Goal: Task Accomplishment & Management: Manage account settings

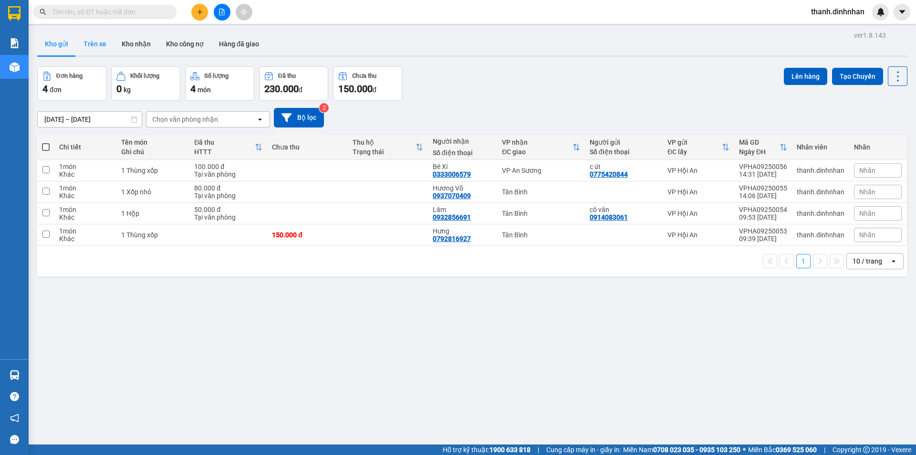
click at [90, 46] on button "Trên xe" at bounding box center [95, 43] width 38 height 23
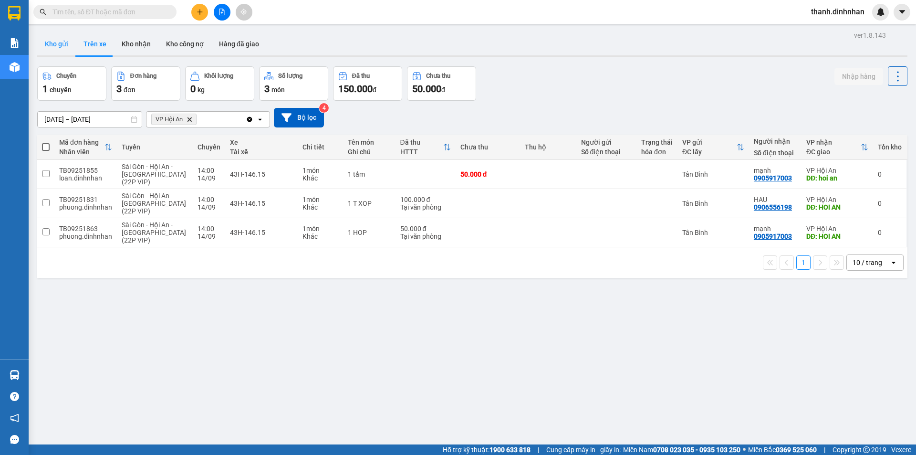
click at [47, 39] on button "Kho gửi" at bounding box center [56, 43] width 39 height 23
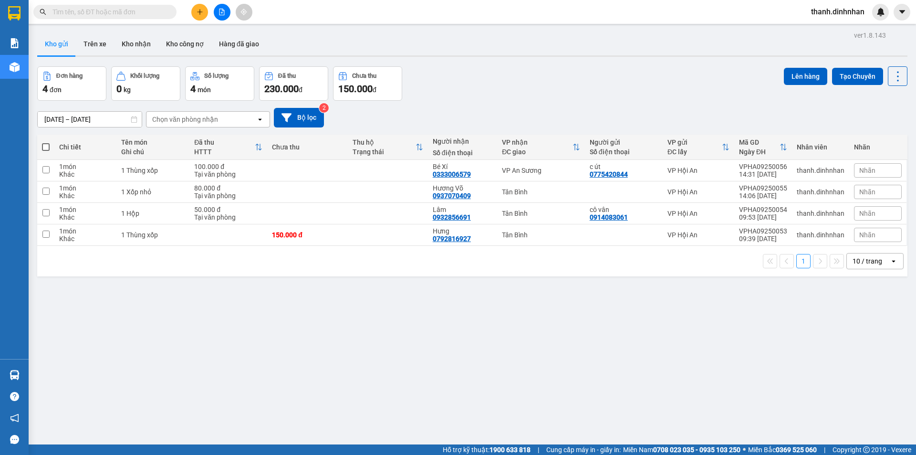
click at [306, 335] on div "ver 1.8.143 Kho gửi Trên xe Kho nhận Kho công nợ Hàng đã giao Đơn hàng 4 đơn Kh…" at bounding box center [472, 256] width 878 height 455
click at [162, 358] on div "ver 1.8.143 Kho gửi Trên xe Kho nhận Kho công nợ Hàng đã giao Đơn hàng 4 đơn Kh…" at bounding box center [472, 256] width 878 height 455
click at [138, 330] on div "ver 1.8.143 Kho gửi Trên xe Kho nhận Kho công nợ Hàng đã giao Đơn hàng 4 đơn Kh…" at bounding box center [472, 256] width 878 height 455
click at [47, 236] on input "checkbox" at bounding box center [45, 233] width 7 height 7
checkbox input "true"
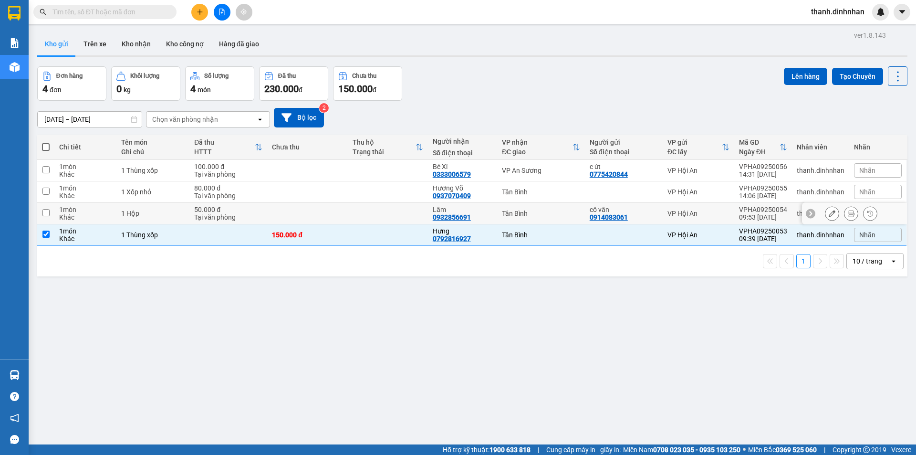
click at [48, 209] on input "checkbox" at bounding box center [45, 212] width 7 height 7
checkbox input "true"
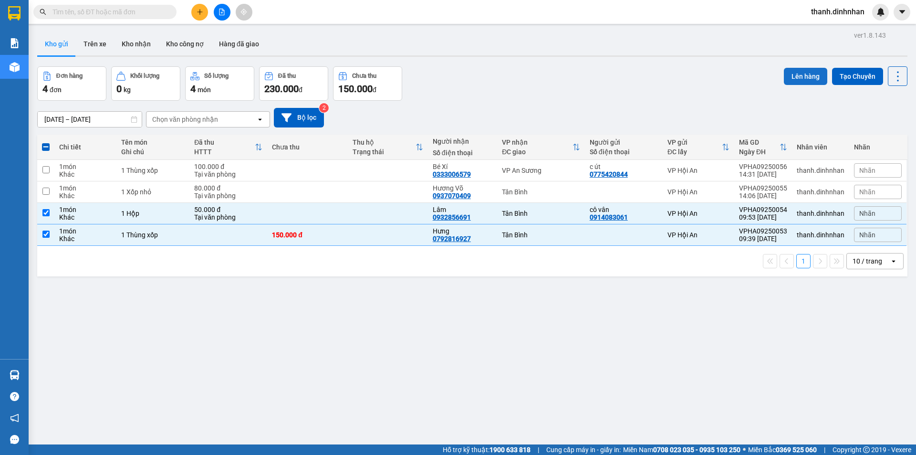
click at [799, 75] on button "Lên hàng" at bounding box center [805, 76] width 43 height 17
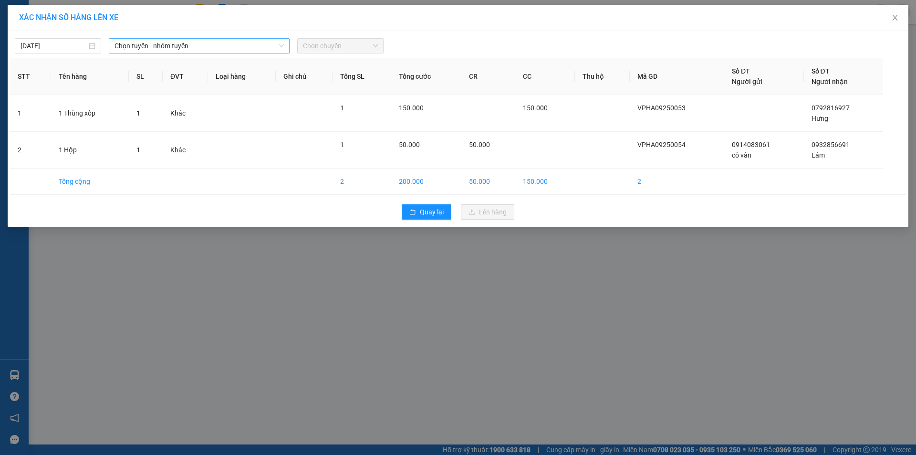
click at [153, 42] on span "Chọn tuyến - nhóm tuyến" at bounding box center [199, 46] width 169 height 14
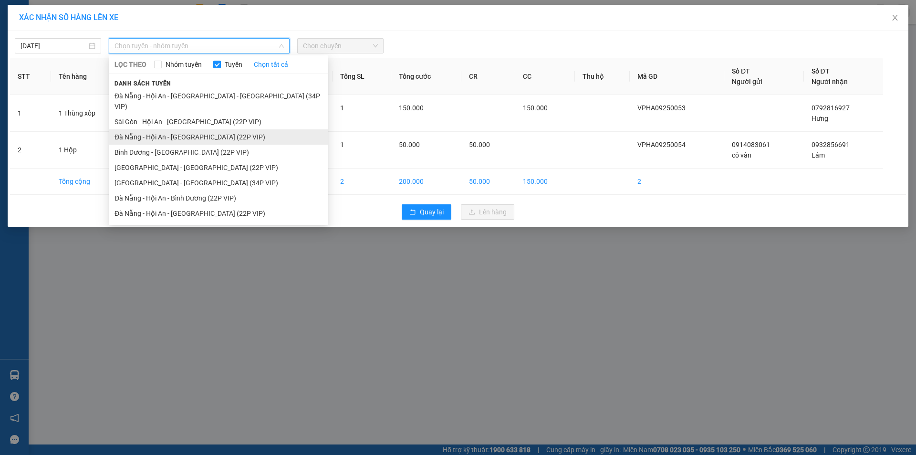
click at [155, 129] on li "Đà Nẵng - Hội An - [GEOGRAPHIC_DATA] (22P VIP)" at bounding box center [219, 136] width 220 height 15
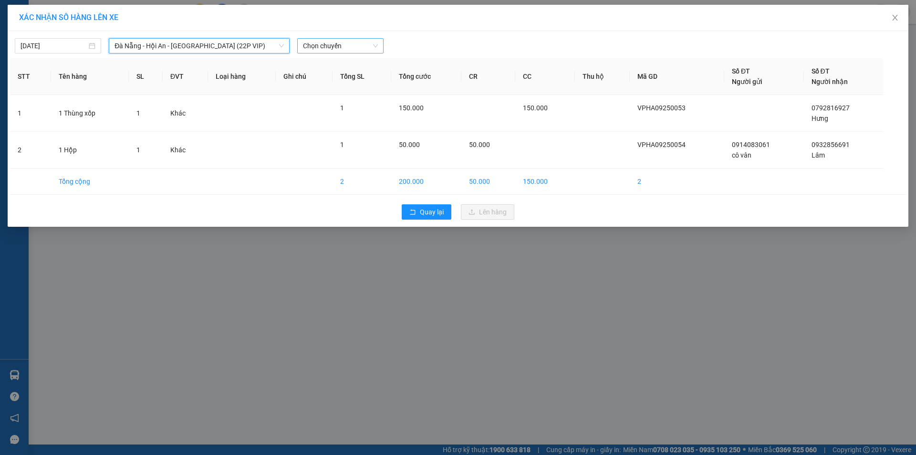
drag, startPoint x: 295, startPoint y: 46, endPoint x: 305, endPoint y: 44, distance: 10.3
click at [299, 45] on div "Chọn chuyến" at bounding box center [340, 45] width 94 height 15
click at [324, 42] on span "Chọn chuyến" at bounding box center [340, 46] width 75 height 14
click at [184, 49] on span "Đà Nẵng - Hội An - [GEOGRAPHIC_DATA] (22P VIP)" at bounding box center [199, 46] width 169 height 14
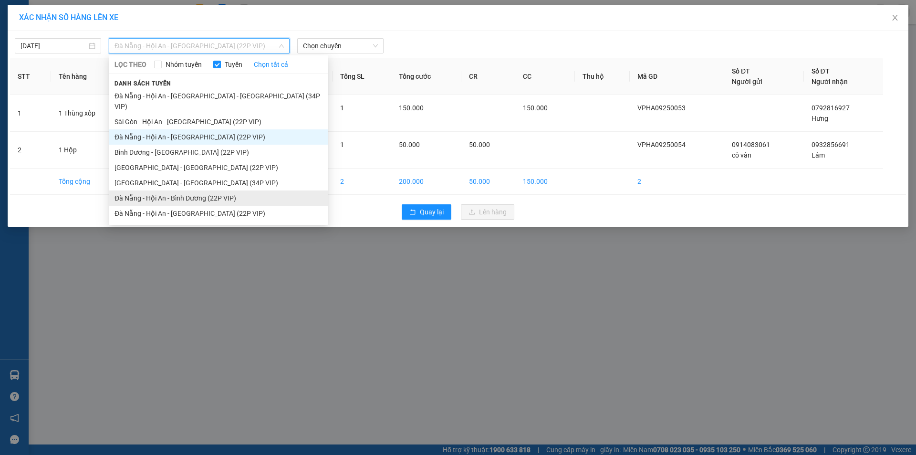
click at [196, 194] on li "Đà Nẵng - Hội An - Bình Dương (22P VIP)" at bounding box center [219, 197] width 220 height 15
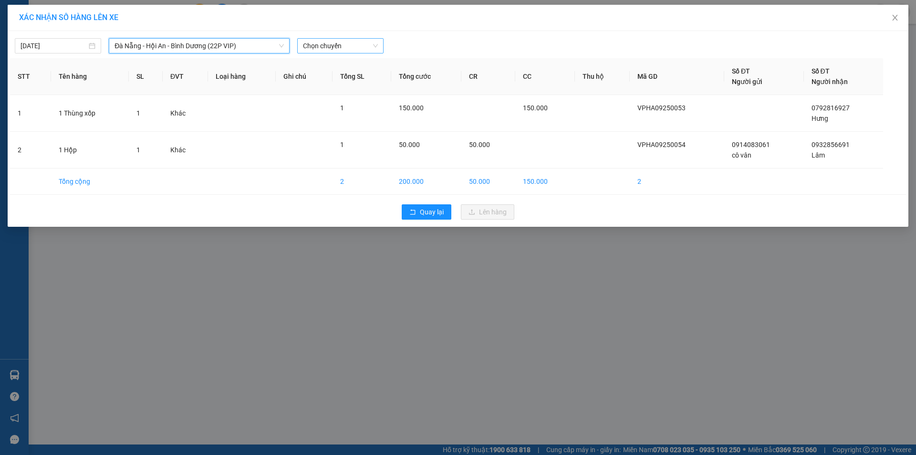
click at [328, 42] on span "Chọn chuyến" at bounding box center [340, 46] width 75 height 14
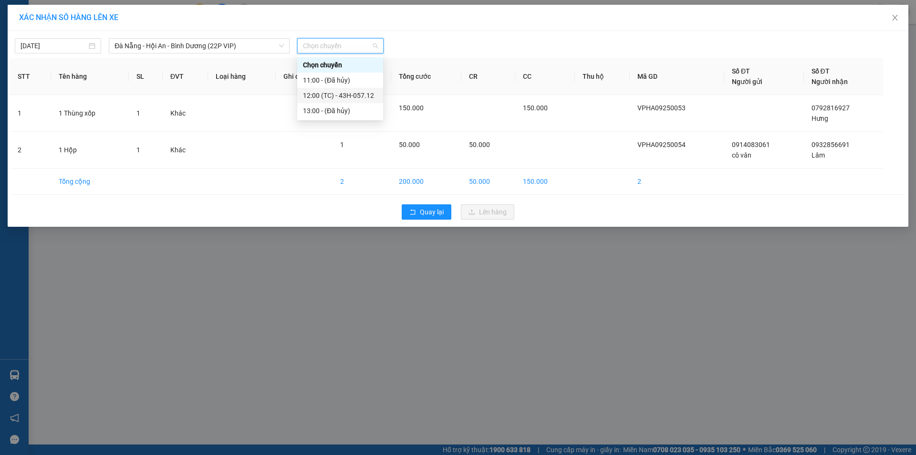
click at [336, 94] on div "12:00 (TC) - 43H-057.12" at bounding box center [340, 95] width 74 height 10
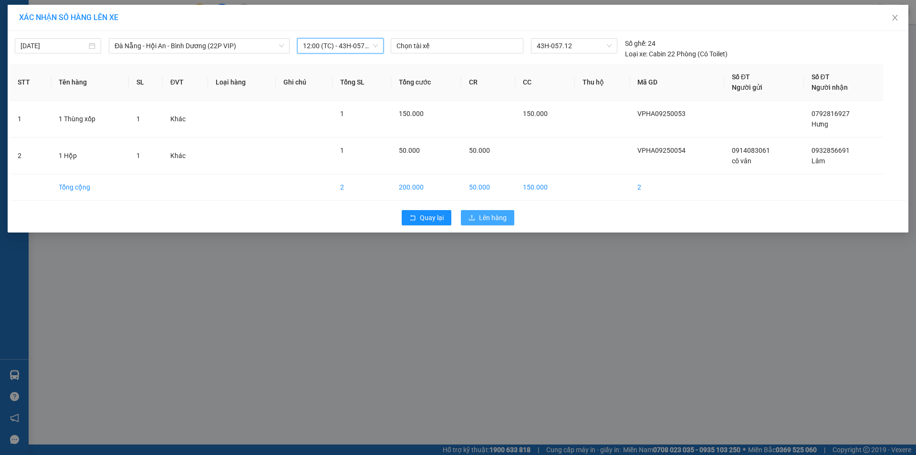
click at [506, 220] on span "Lên hàng" at bounding box center [493, 217] width 28 height 10
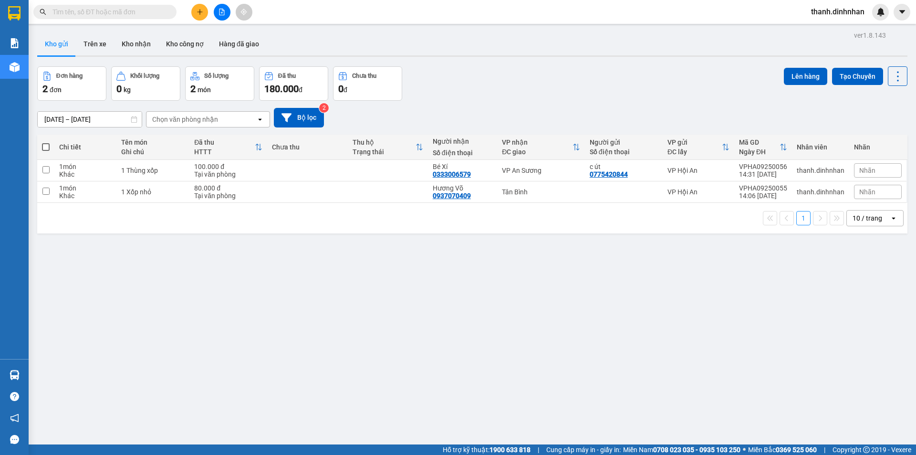
click at [363, 319] on div "ver 1.8.143 Kho gửi Trên xe Kho nhận Kho công nợ Hàng đã giao Đơn hàng 2 đơn Kh…" at bounding box center [472, 256] width 878 height 455
drag, startPoint x: 46, startPoint y: 193, endPoint x: 45, endPoint y: 187, distance: 6.2
click at [46, 193] on input "checkbox" at bounding box center [45, 191] width 7 height 7
checkbox input "true"
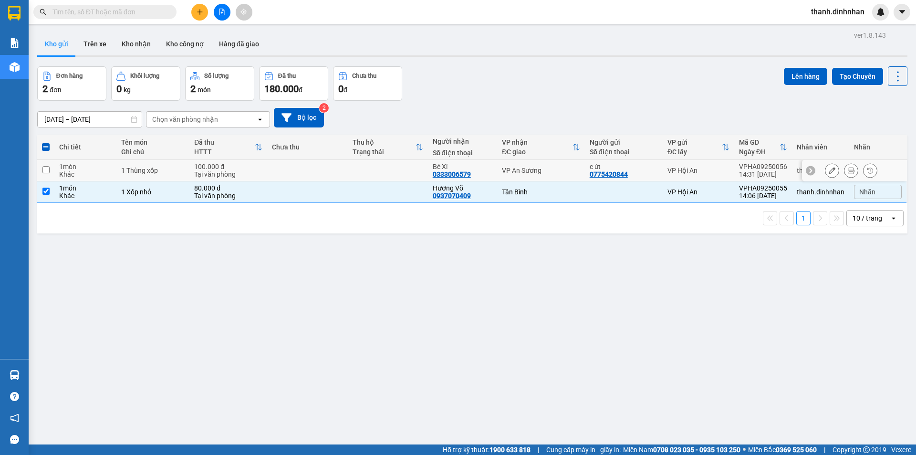
click at [46, 170] on input "checkbox" at bounding box center [45, 169] width 7 height 7
checkbox input "true"
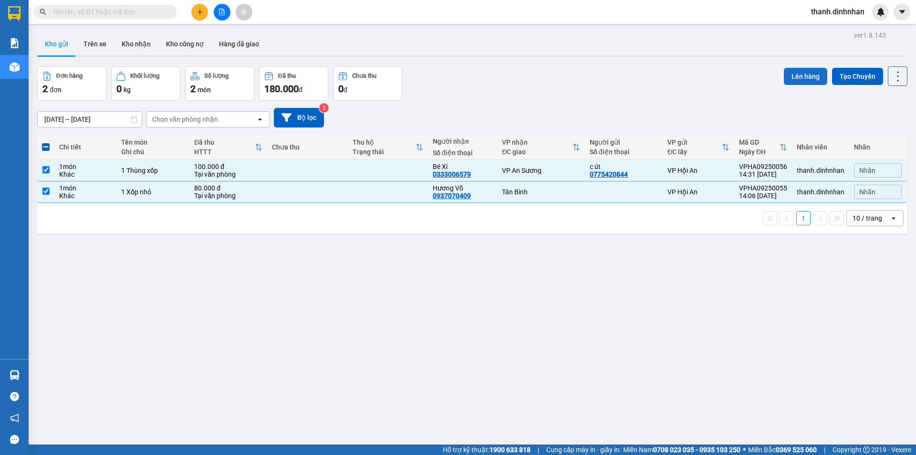
click at [803, 76] on button "Lên hàng" at bounding box center [805, 76] width 43 height 17
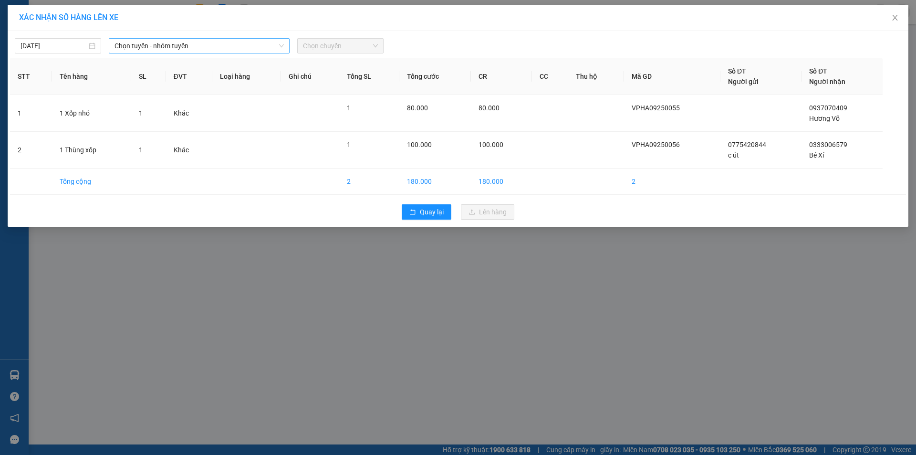
click at [208, 49] on span "Chọn tuyến - nhóm tuyến" at bounding box center [199, 46] width 169 height 14
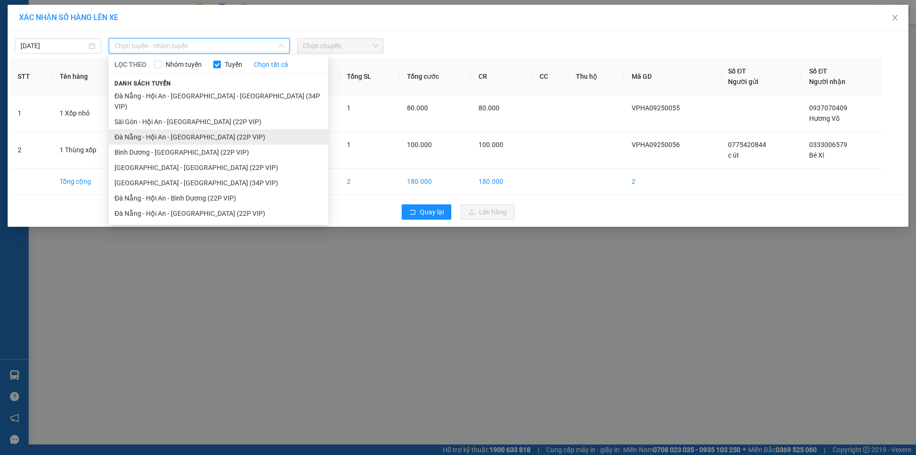
click at [237, 129] on li "Đà Nẵng - Hội An - [GEOGRAPHIC_DATA] (22P VIP)" at bounding box center [219, 136] width 220 height 15
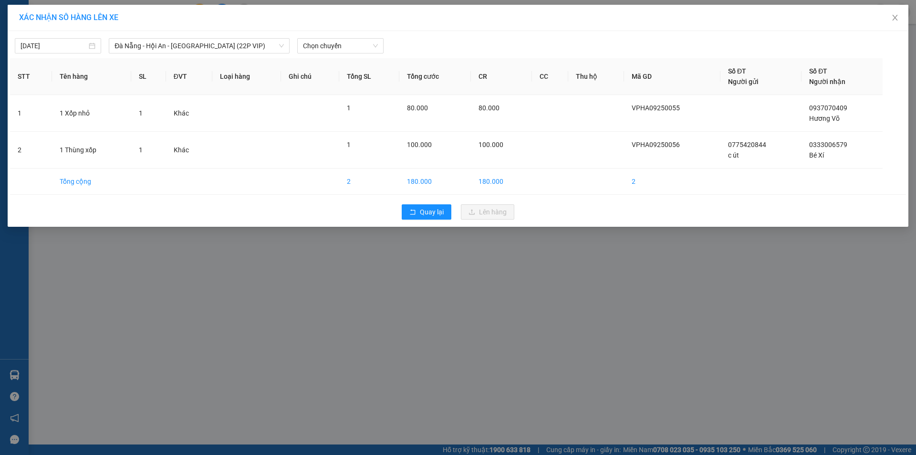
click at [323, 34] on div "[DATE] [GEOGRAPHIC_DATA] - Hội An - [GEOGRAPHIC_DATA] (22P VIP) LỌC THEO Nhóm t…" at bounding box center [458, 43] width 896 height 20
click at [321, 47] on span "Chọn chuyến" at bounding box center [340, 46] width 75 height 14
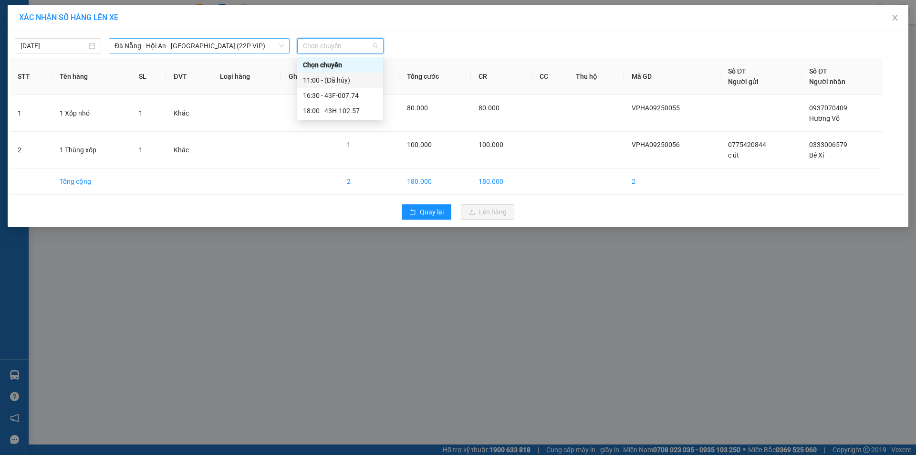
click at [192, 44] on span "Đà Nẵng - Hội An - [GEOGRAPHIC_DATA] (22P VIP)" at bounding box center [199, 46] width 169 height 14
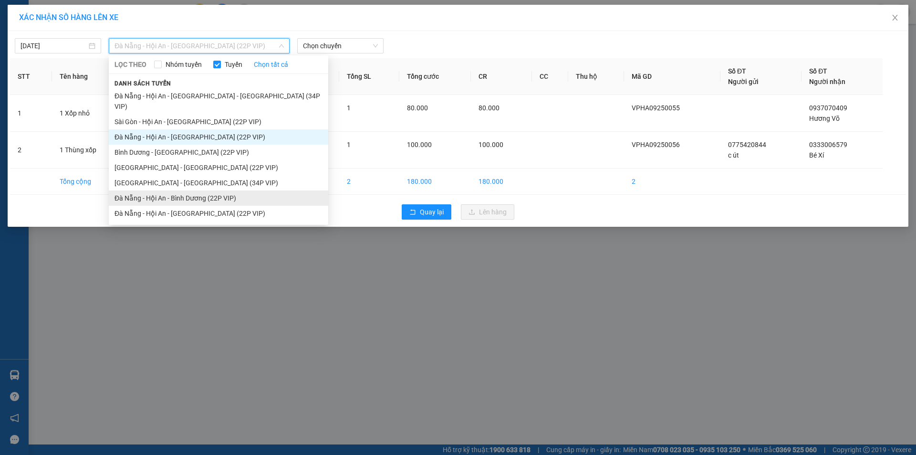
click at [228, 190] on li "Đà Nẵng - Hội An - Bình Dương (22P VIP)" at bounding box center [219, 197] width 220 height 15
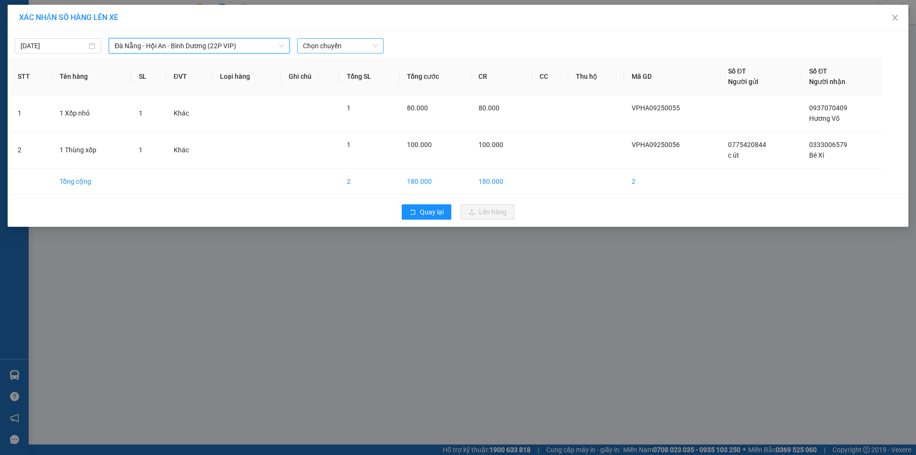
click at [323, 49] on span "Chọn chuyến" at bounding box center [340, 46] width 75 height 14
click at [243, 46] on span "Đà Nẵng - Hội An - Bình Dương (22P VIP)" at bounding box center [199, 46] width 169 height 14
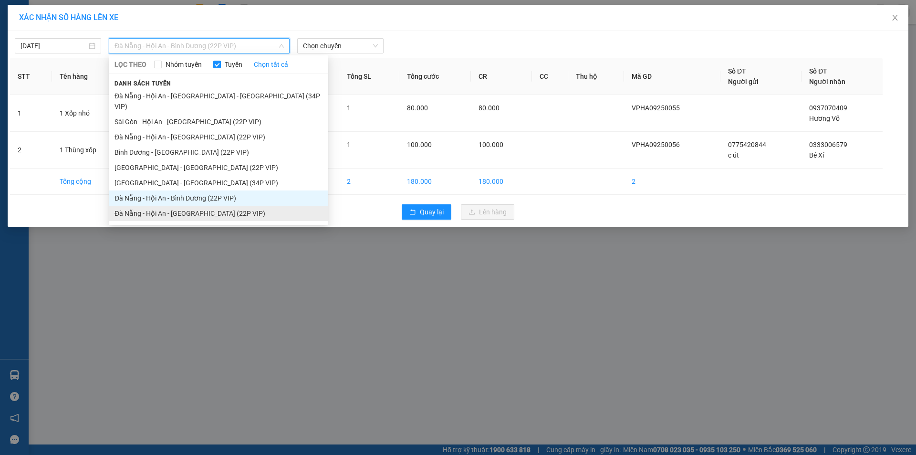
click at [192, 206] on li "Đà Nẵng - Hội An - [GEOGRAPHIC_DATA] (22P VIP)" at bounding box center [219, 213] width 220 height 15
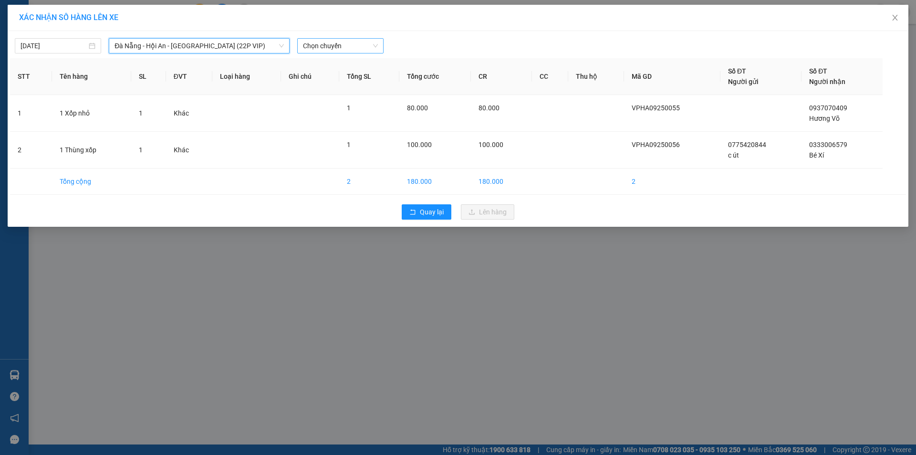
click at [324, 42] on span "Chọn chuyến" at bounding box center [340, 46] width 75 height 14
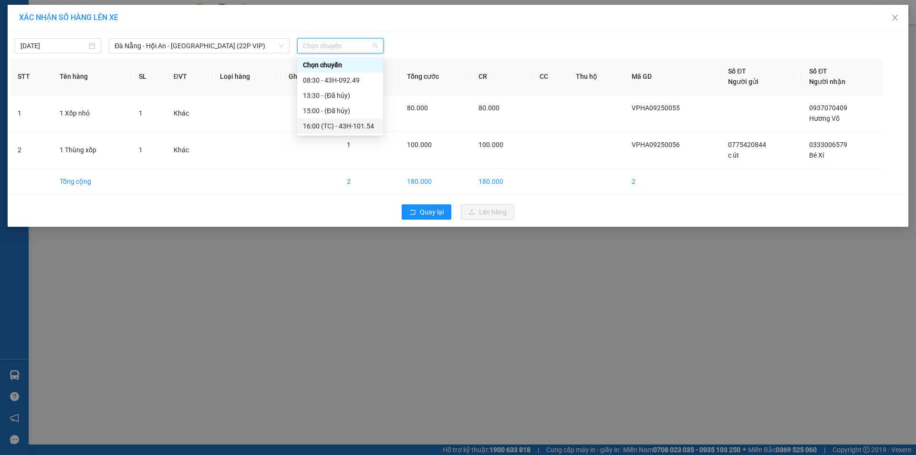
click at [359, 129] on div "16:00 (TC) - 43H-101.54" at bounding box center [340, 126] width 74 height 10
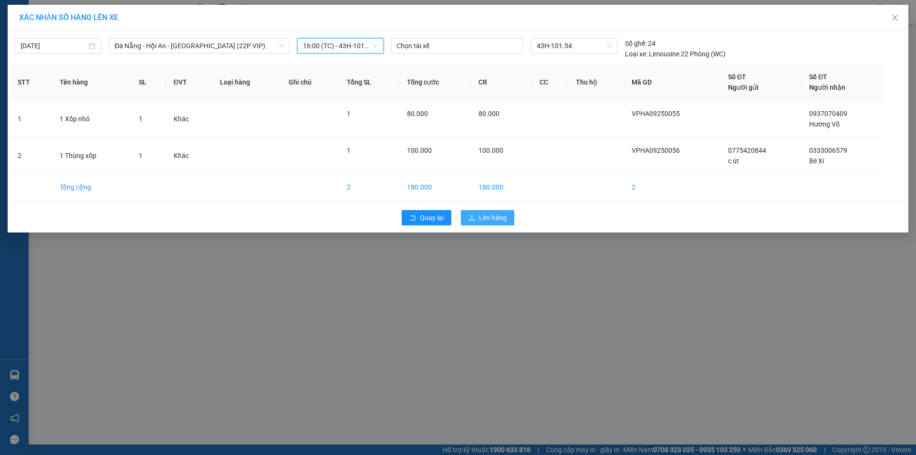
click at [479, 217] on span "Lên hàng" at bounding box center [493, 217] width 28 height 10
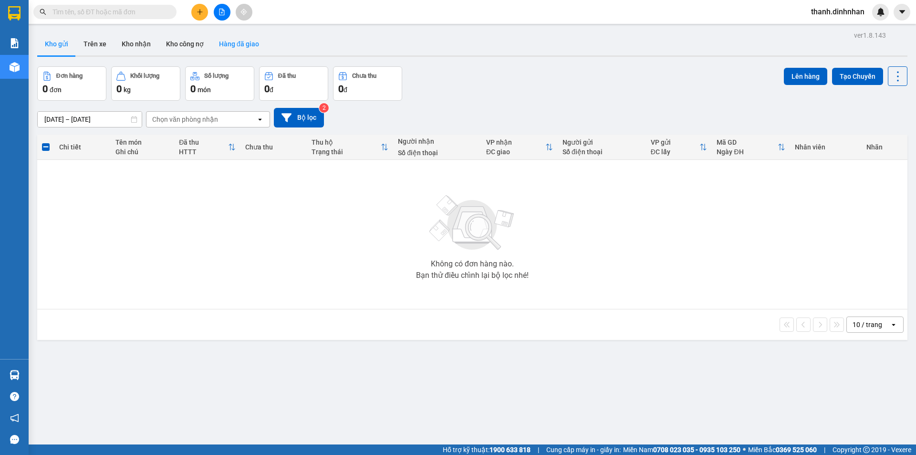
click at [240, 40] on button "Hàng đã giao" at bounding box center [238, 43] width 55 height 23
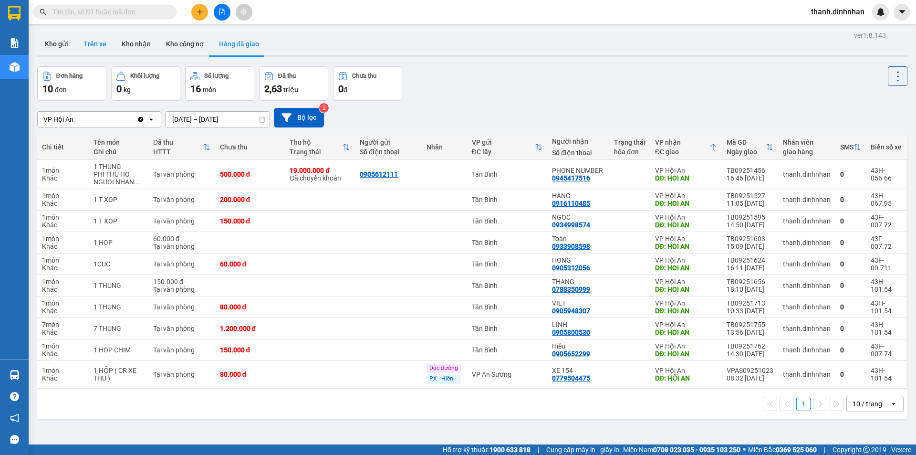
click at [83, 44] on button "Trên xe" at bounding box center [95, 43] width 38 height 23
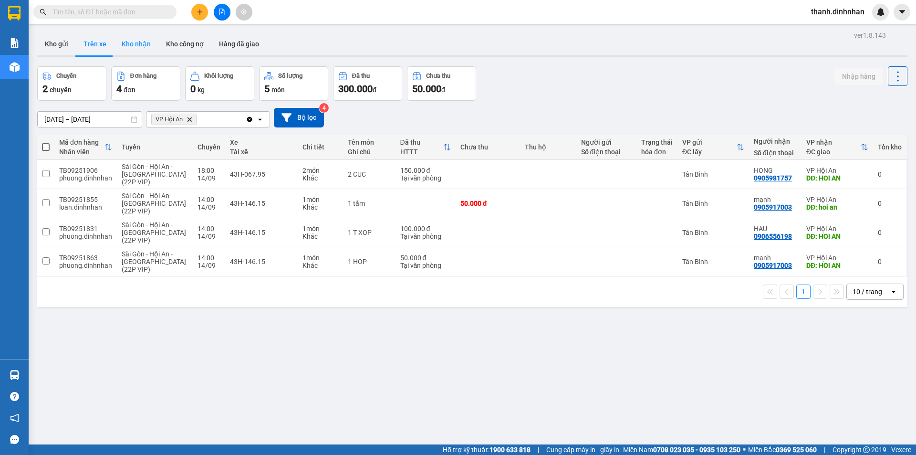
click at [148, 42] on button "Kho nhận" at bounding box center [136, 43] width 44 height 23
type input "[DATE] – [DATE]"
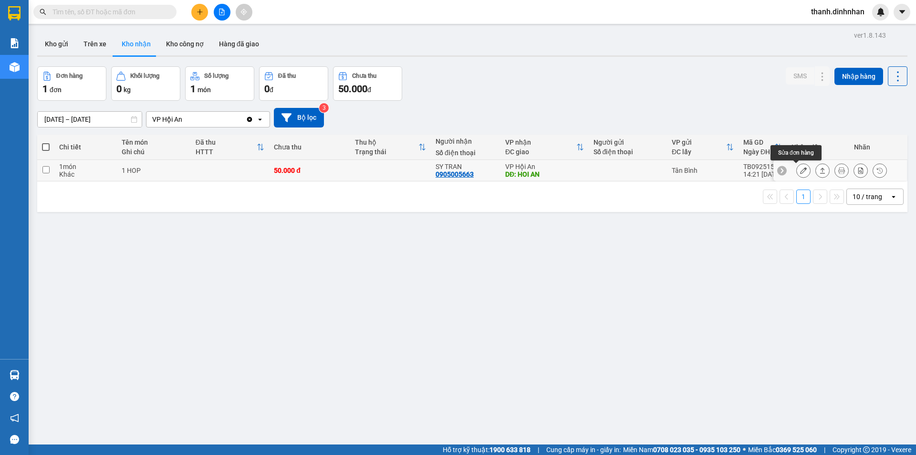
click at [797, 169] on button at bounding box center [803, 170] width 13 height 17
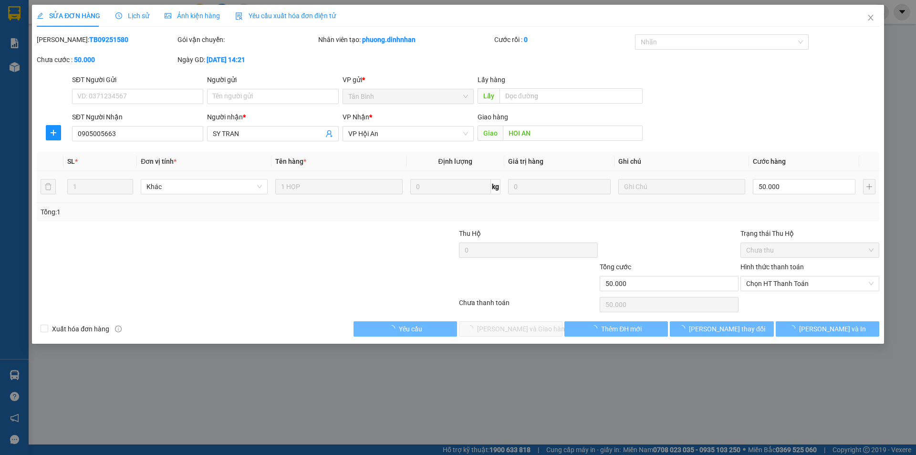
type input "0905005663"
type input "SY TRAN"
type input "HOI AN"
type input "50.000"
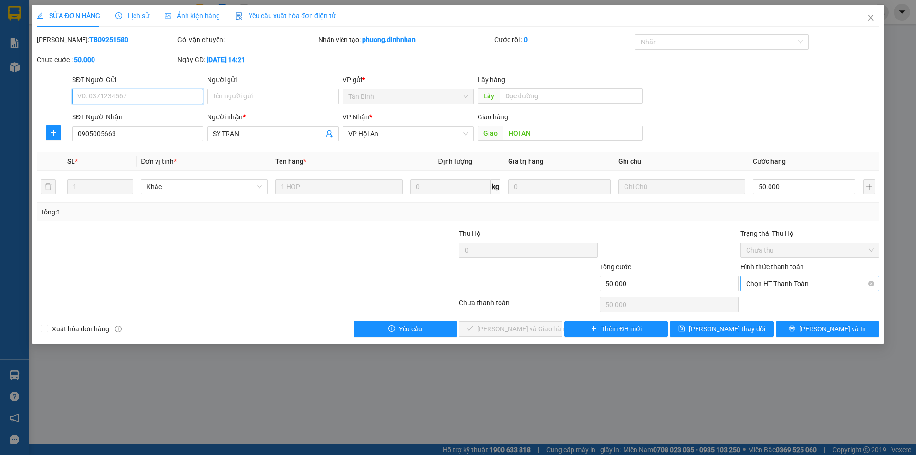
click at [802, 289] on span "Chọn HT Thanh Toán" at bounding box center [809, 283] width 127 height 14
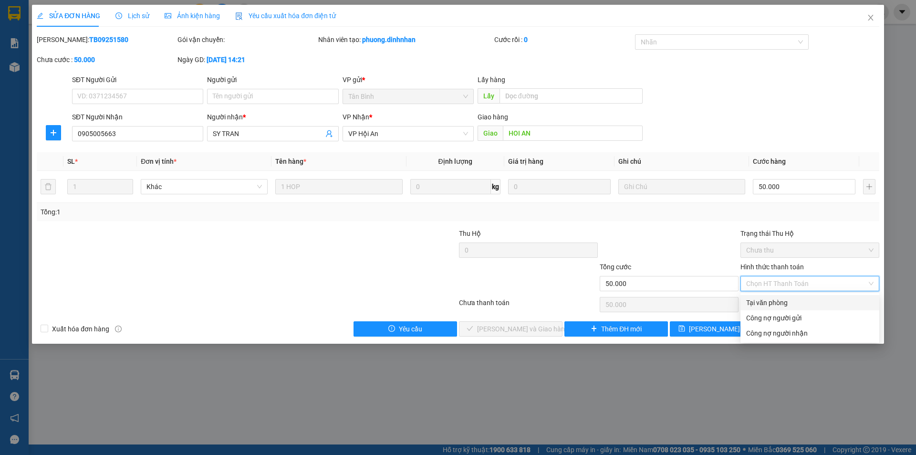
click at [790, 301] on div "Tại văn phòng" at bounding box center [809, 302] width 127 height 10
type input "0"
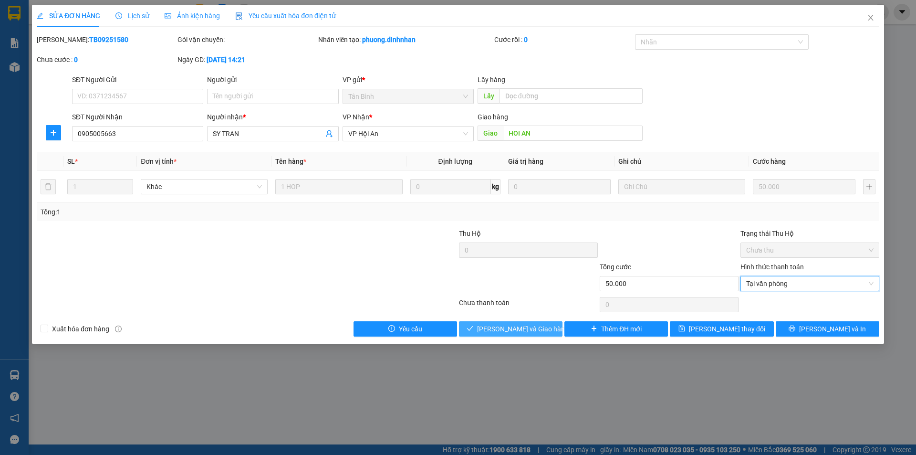
click at [507, 325] on span "[PERSON_NAME] và Giao hàng" at bounding box center [523, 329] width 92 height 10
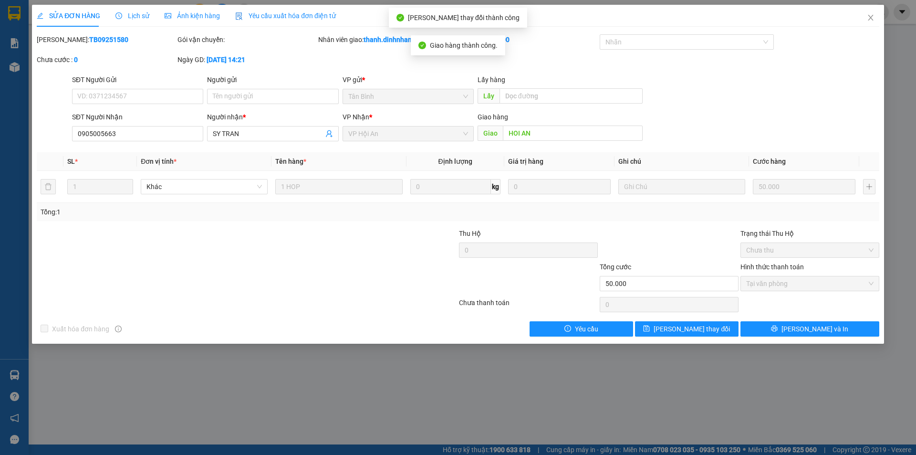
click at [678, 340] on div "SỬA ĐƠN HÀNG Lịch sử Ảnh kiện hàng Yêu cầu xuất hóa đơn điện tử Total Paid Fee …" at bounding box center [458, 174] width 852 height 339
click at [679, 336] on button "[PERSON_NAME] thay đổi" at bounding box center [687, 328] width 104 height 15
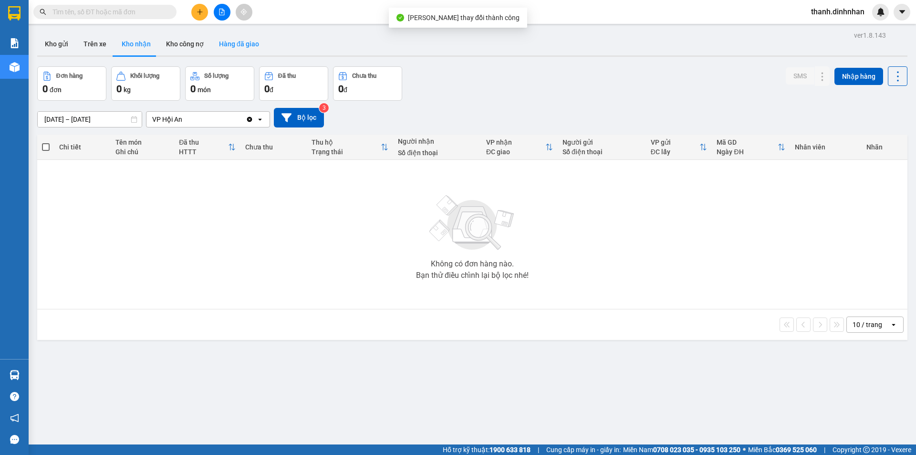
click at [233, 39] on button "Hàng đã giao" at bounding box center [238, 43] width 55 height 23
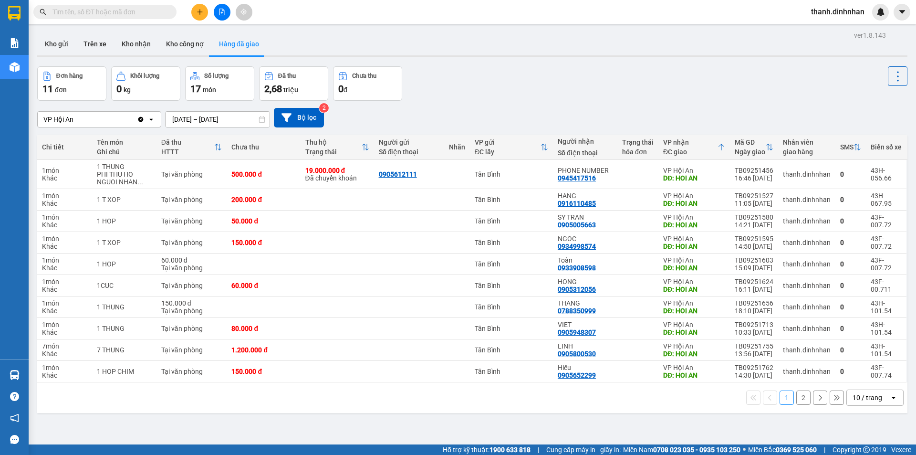
click at [596, 92] on div "Đơn hàng 11 đơn Khối lượng 0 kg Số lượng 17 món Đã thu 2,68 triệu Chưa thu 0 đ" at bounding box center [472, 83] width 870 height 34
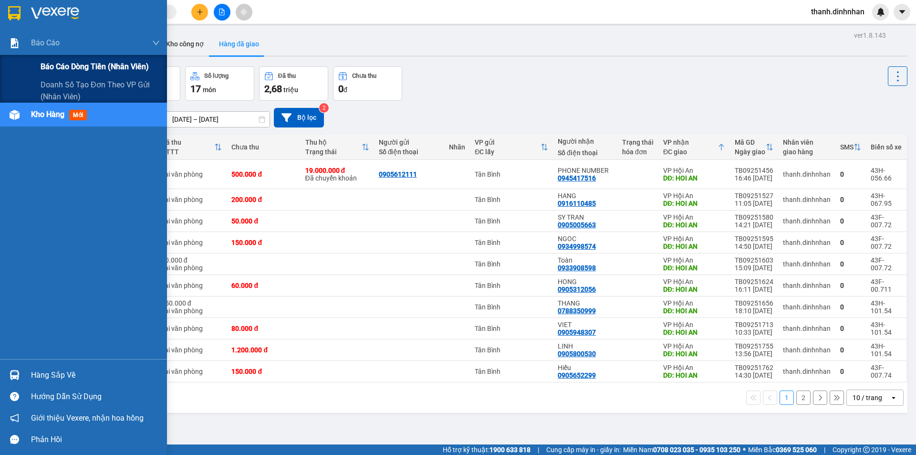
click at [47, 65] on span "Báo cáo dòng tiền (nhân viên)" at bounding box center [95, 67] width 108 height 12
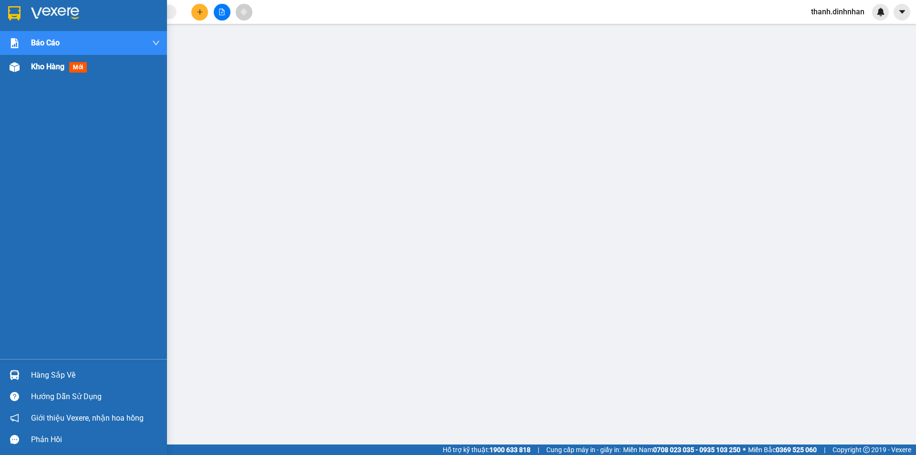
click at [20, 70] on div at bounding box center [14, 67] width 17 height 17
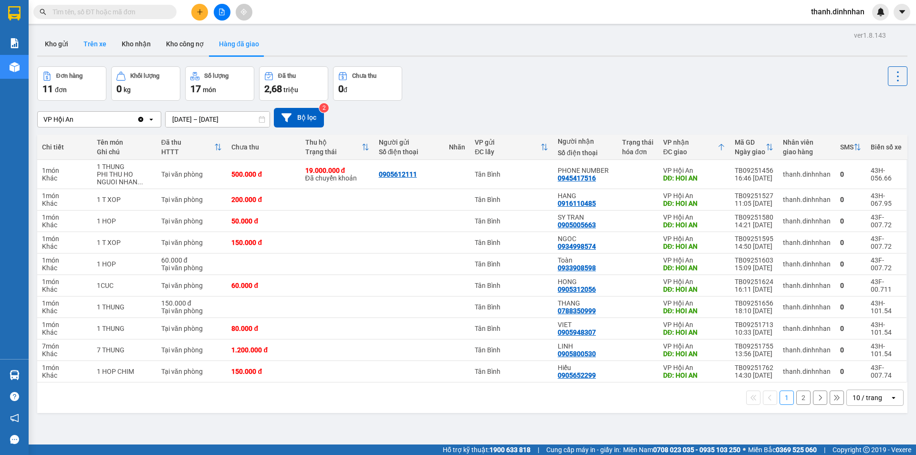
click at [90, 41] on button "Trên xe" at bounding box center [95, 43] width 38 height 23
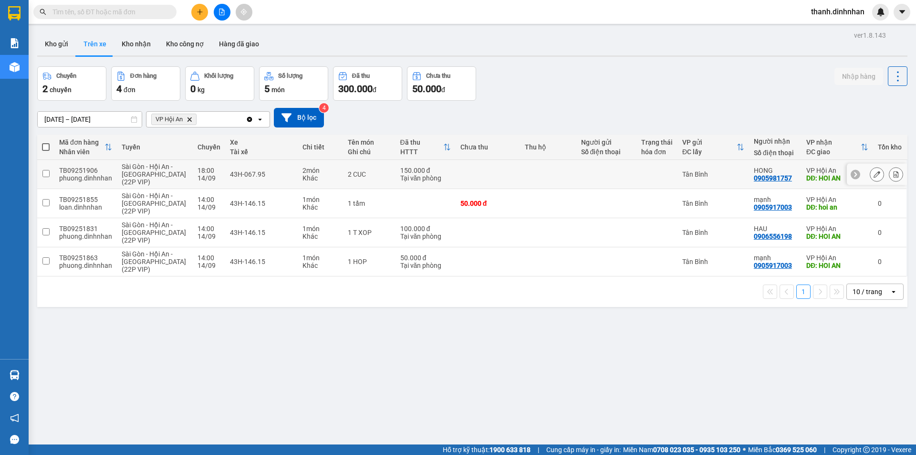
click at [759, 177] on div "0905981757" at bounding box center [773, 178] width 38 height 8
copy div "0905981757"
click at [60, 12] on input "text" at bounding box center [108, 12] width 113 height 10
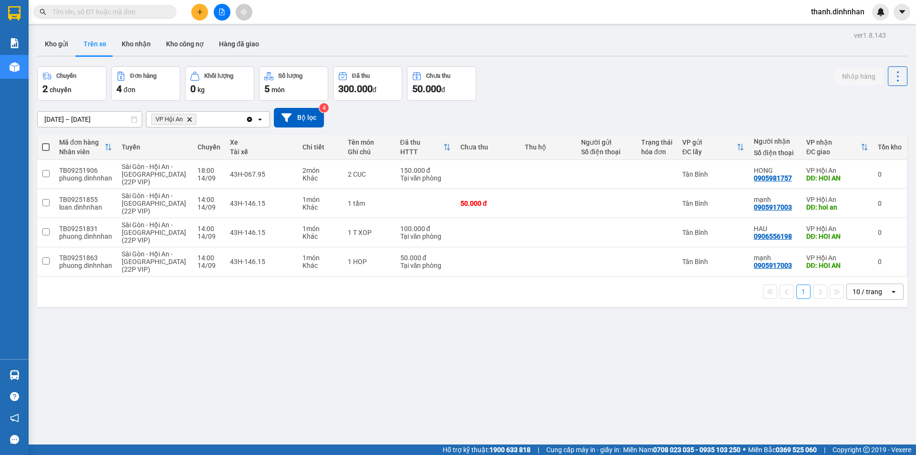
paste input "0905981757"
type input "0905981757"
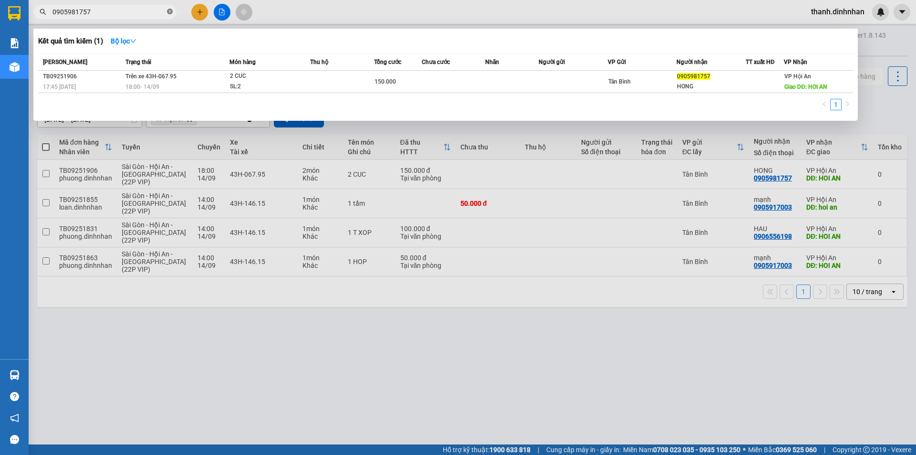
click at [172, 13] on icon "close-circle" at bounding box center [170, 12] width 6 height 6
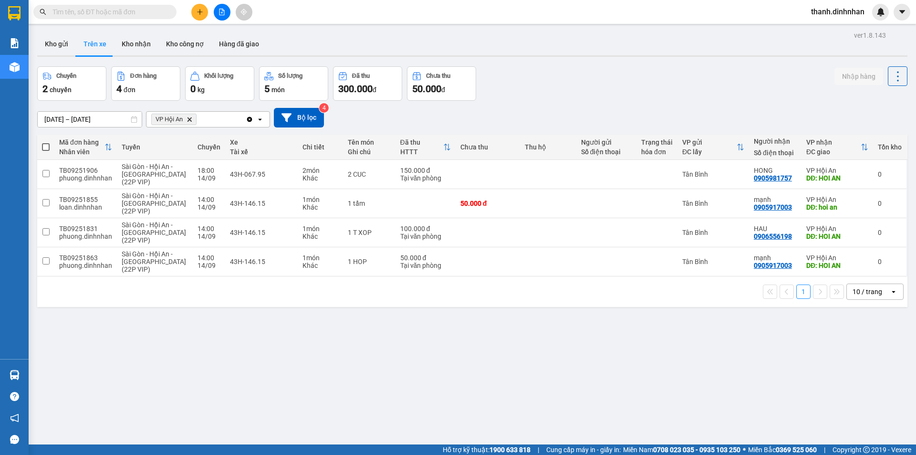
click at [384, 357] on div "ver 1.8.143 Kho gửi Trên xe Kho nhận Kho công nợ Hàng đã giao Chuyến 2 chuyến Đ…" at bounding box center [472, 256] width 878 height 455
